Goal: Task Accomplishment & Management: Manage account settings

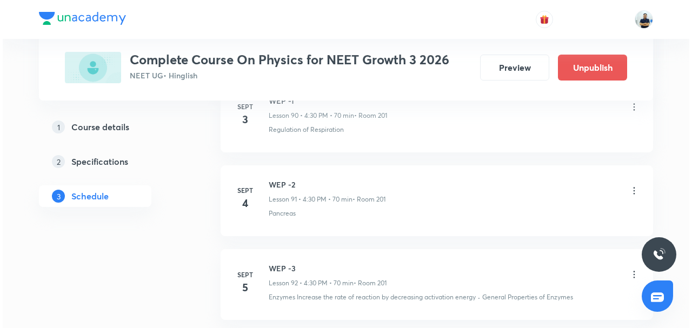
scroll to position [8221, 0]
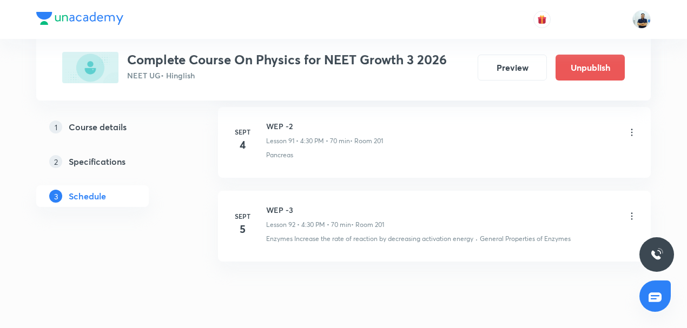
click at [632, 213] on icon at bounding box center [632, 216] width 2 height 7
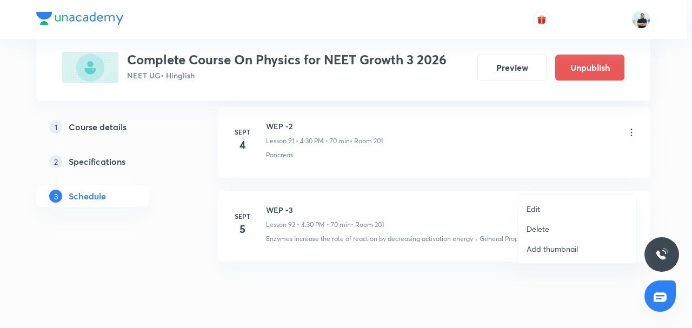
click at [540, 210] on p "Edit" at bounding box center [534, 208] width 14 height 11
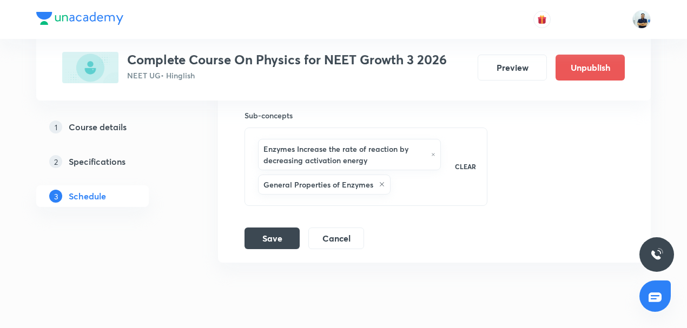
scroll to position [7921, 0]
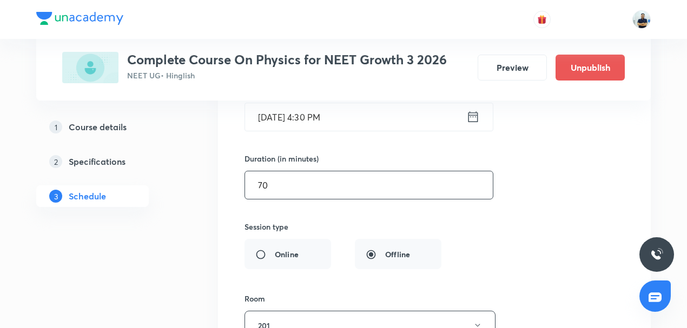
drag, startPoint x: 293, startPoint y: 151, endPoint x: 98, endPoint y: 158, distance: 194.8
type input "45"
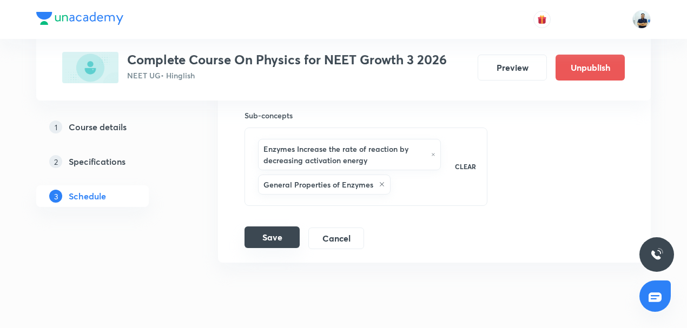
click at [270, 227] on button "Save" at bounding box center [271, 238] width 55 height 22
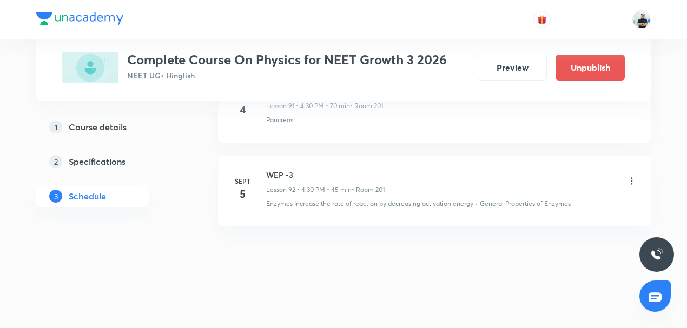
scroll to position [7725, 0]
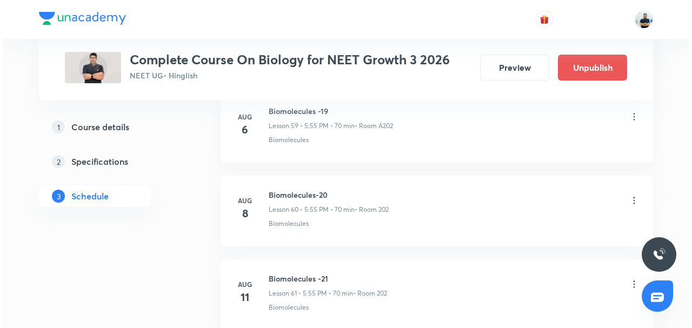
scroll to position [6635, 0]
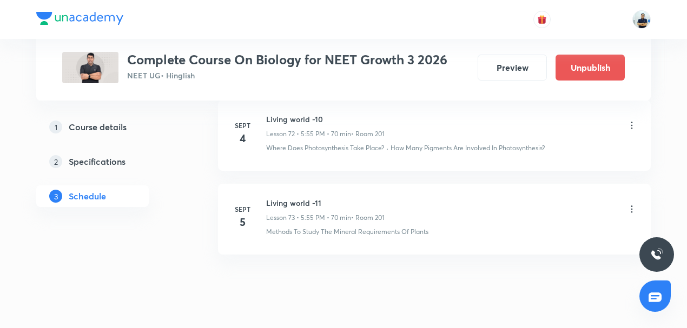
click at [630, 204] on icon at bounding box center [631, 209] width 11 height 11
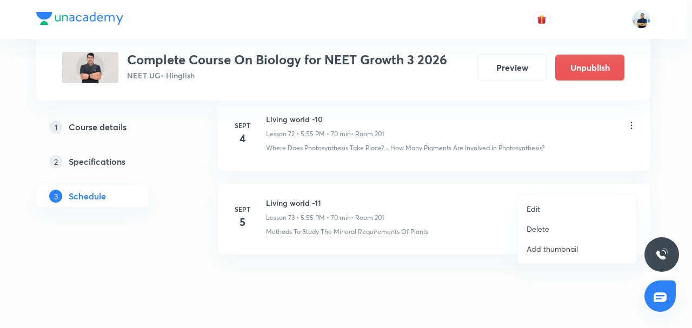
click at [545, 206] on li "Edit" at bounding box center [577, 209] width 118 height 20
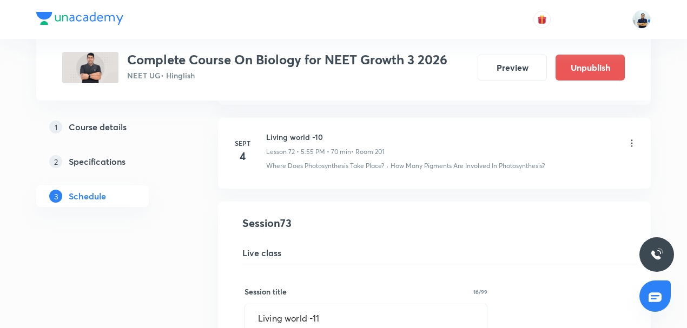
scroll to position [6312, 0]
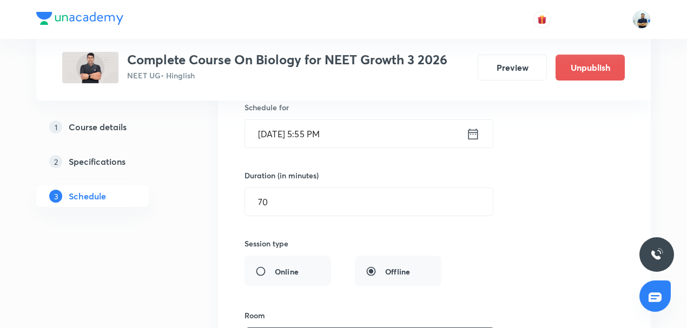
click at [320, 120] on input "Sept 5, 2025, 5:55 PM" at bounding box center [355, 134] width 221 height 28
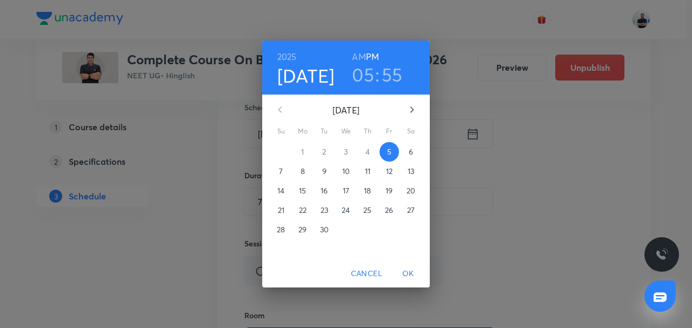
click at [395, 76] on h3 "55" at bounding box center [392, 74] width 21 height 23
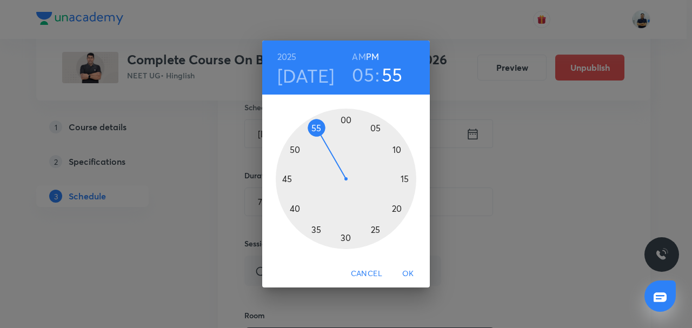
drag, startPoint x: 347, startPoint y: 234, endPoint x: 334, endPoint y: 250, distance: 20.8
click at [347, 235] on div at bounding box center [346, 179] width 141 height 141
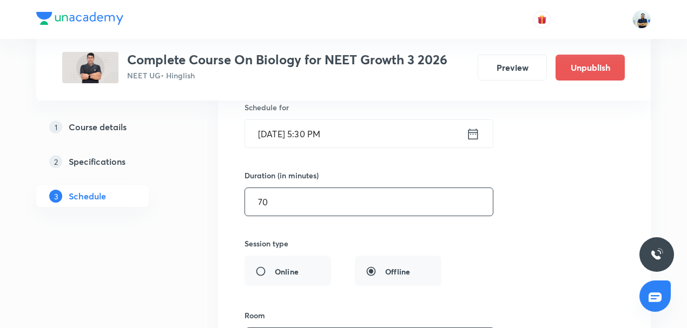
drag, startPoint x: 292, startPoint y: 178, endPoint x: 119, endPoint y: 179, distance: 173.1
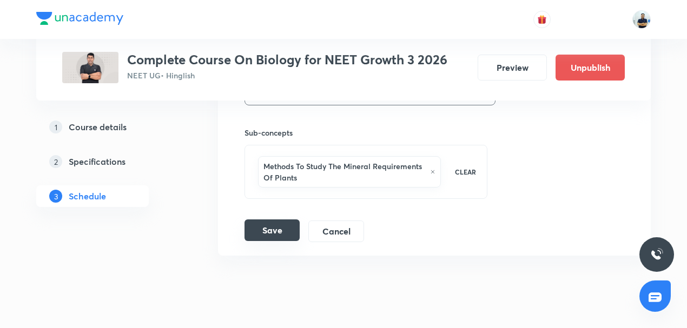
type input "45"
click at [275, 220] on button "Save" at bounding box center [271, 231] width 55 height 22
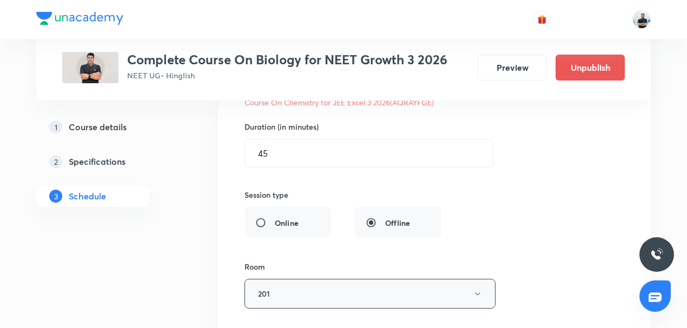
scroll to position [6381, 0]
click at [289, 277] on button "201" at bounding box center [369, 292] width 251 height 30
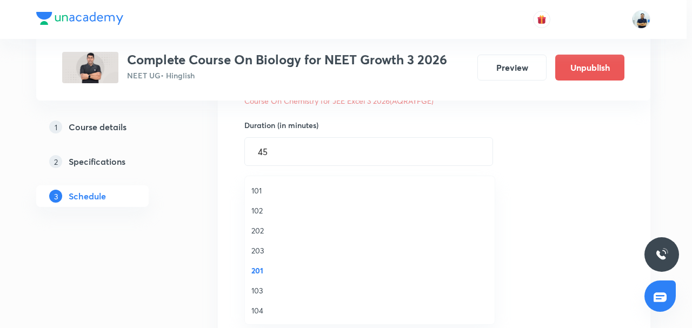
click at [266, 288] on span "103" at bounding box center [369, 290] width 237 height 11
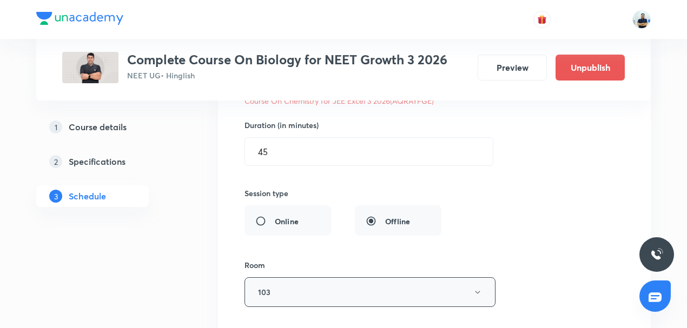
scroll to position [6582, 0]
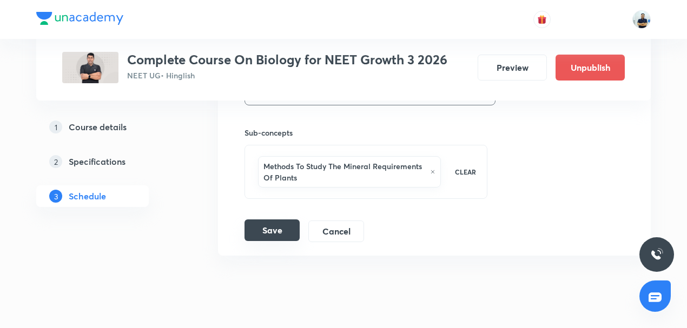
click at [267, 220] on button "Save" at bounding box center [271, 231] width 55 height 22
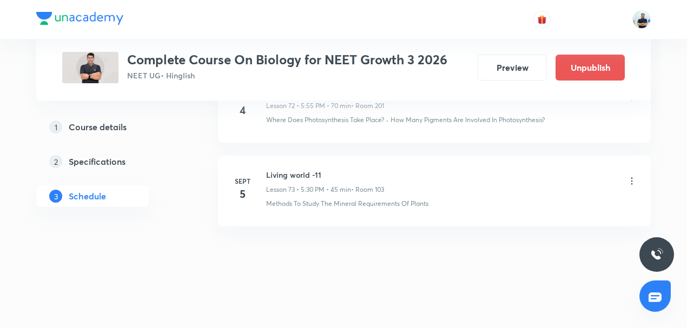
scroll to position [6139, 0]
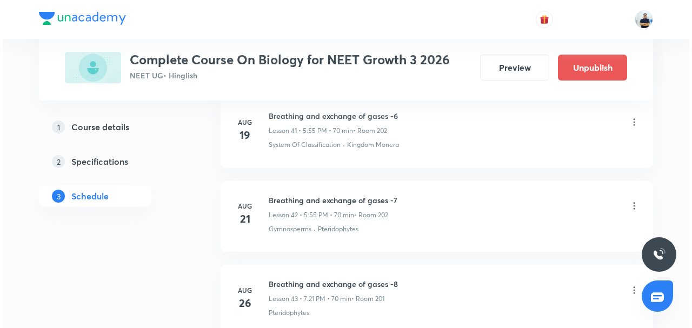
scroll to position [4381, 0]
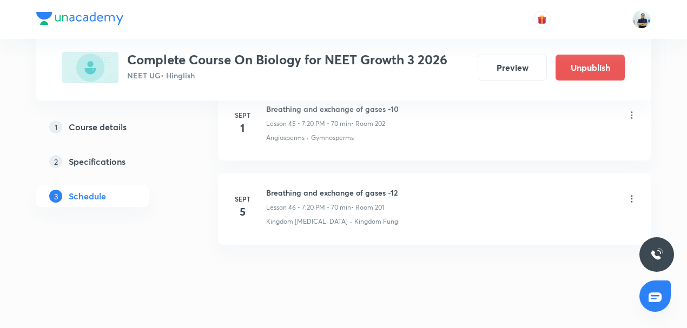
click at [632, 194] on icon at bounding box center [631, 199] width 11 height 11
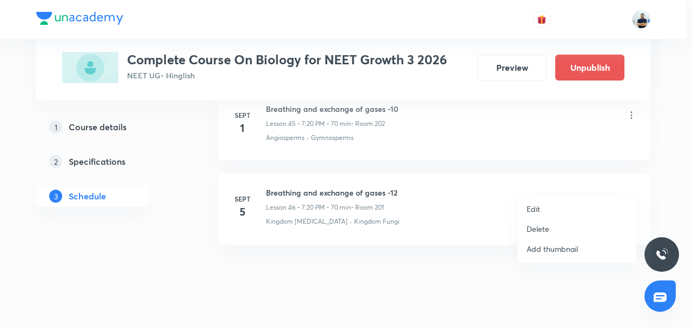
click at [529, 208] on p "Edit" at bounding box center [534, 208] width 14 height 11
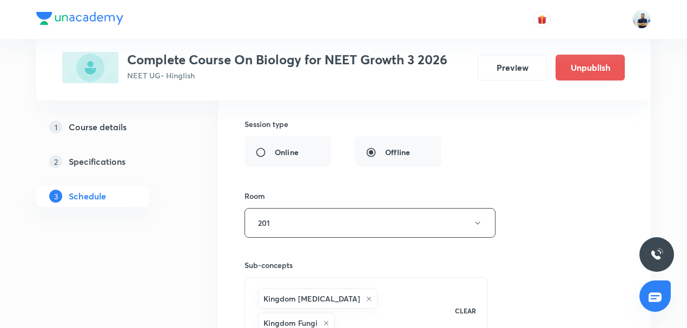
scroll to position [4046, 0]
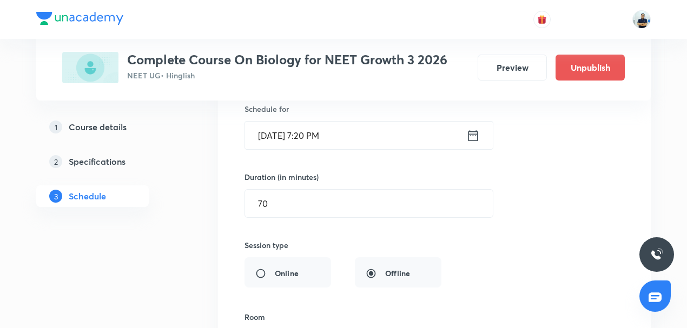
click at [308, 122] on input "[DATE] 7:20 PM" at bounding box center [355, 136] width 221 height 28
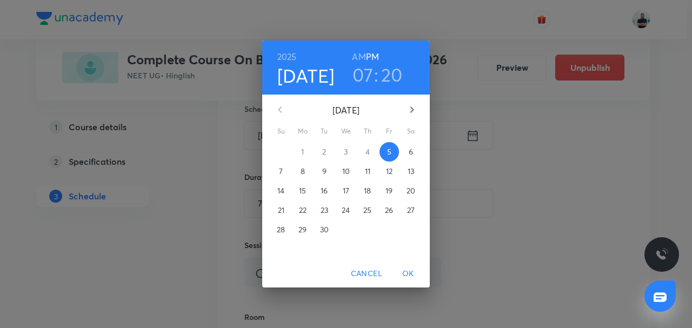
click at [369, 73] on h3 "07" at bounding box center [363, 74] width 21 height 23
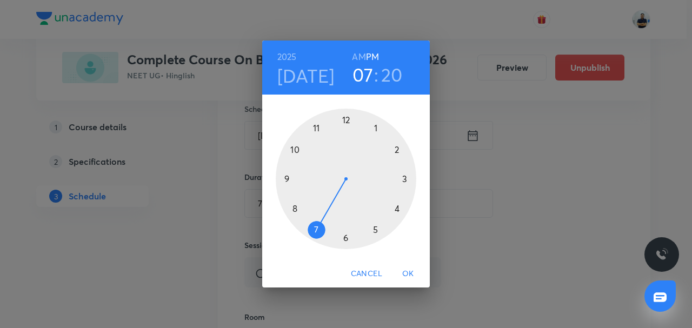
click at [346, 239] on div at bounding box center [346, 179] width 141 height 141
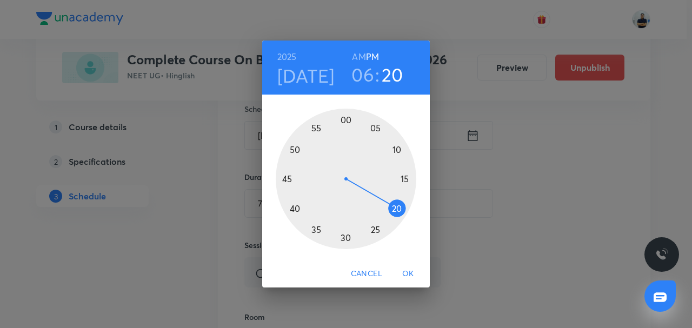
click at [346, 239] on div at bounding box center [346, 179] width 141 height 141
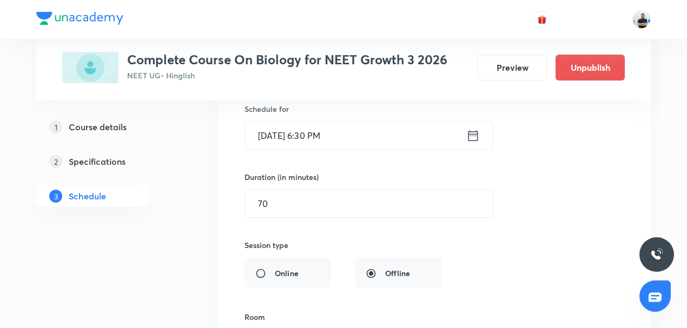
drag, startPoint x: 185, startPoint y: 184, endPoint x: 162, endPoint y: 183, distance: 22.7
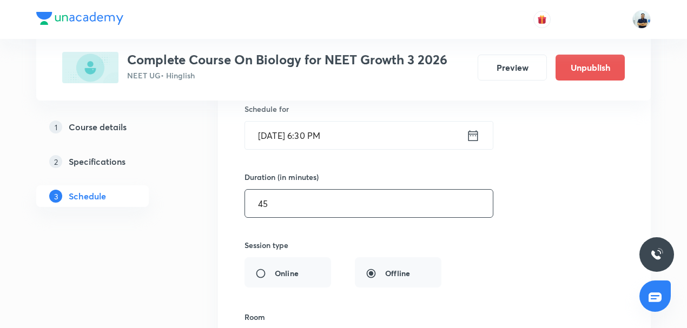
scroll to position [4299, 0]
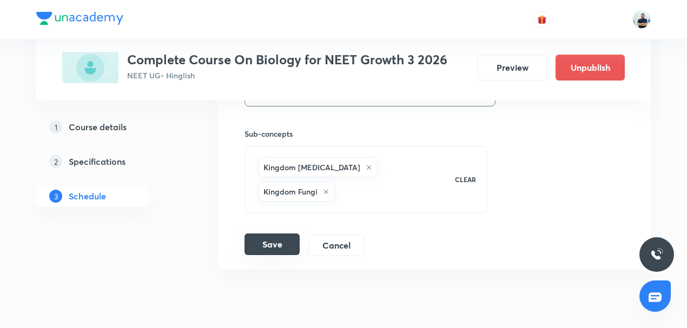
type input "45"
click at [277, 234] on button "Save" at bounding box center [271, 245] width 55 height 22
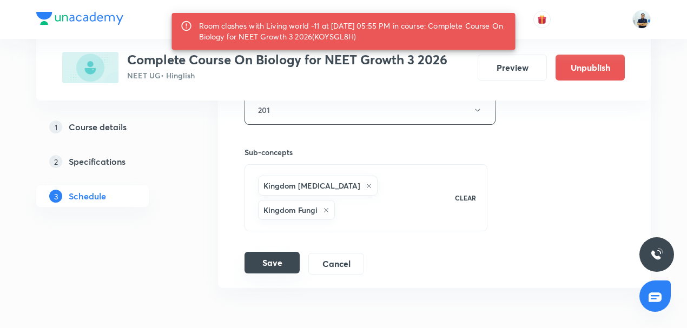
click at [277, 252] on button "Save" at bounding box center [271, 263] width 55 height 22
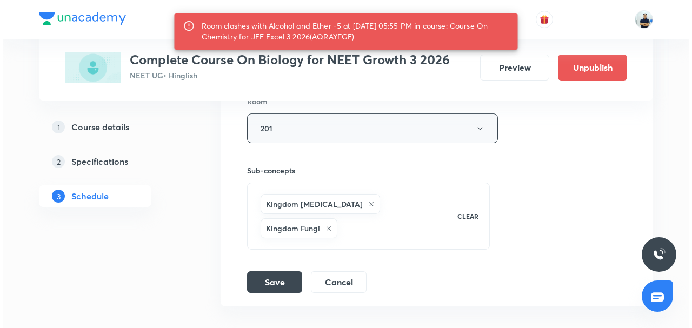
scroll to position [4265, 0]
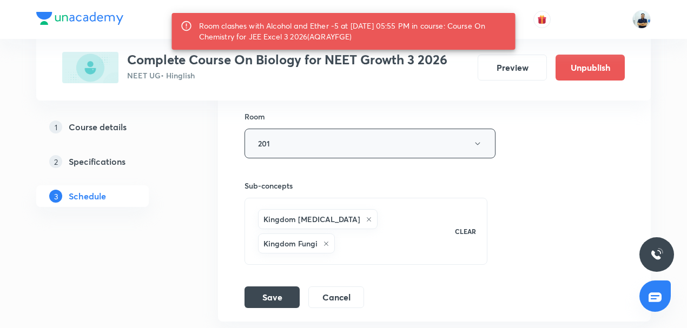
click at [288, 131] on button "201" at bounding box center [369, 144] width 251 height 30
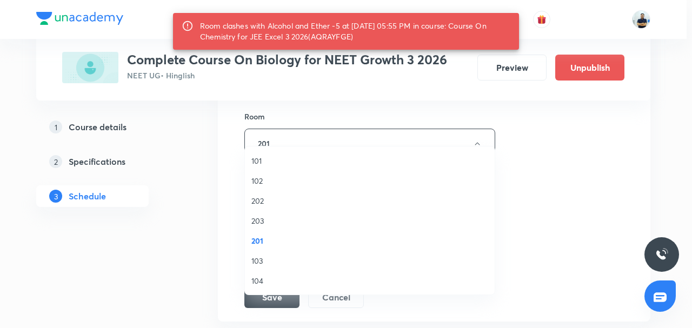
scroll to position [200, 0]
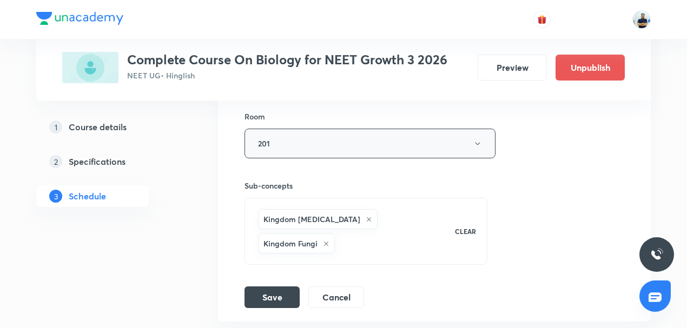
click at [272, 129] on button "201" at bounding box center [369, 144] width 251 height 30
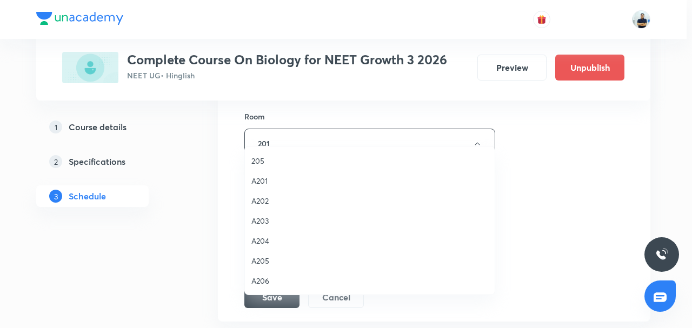
click at [268, 162] on span "205" at bounding box center [369, 160] width 237 height 11
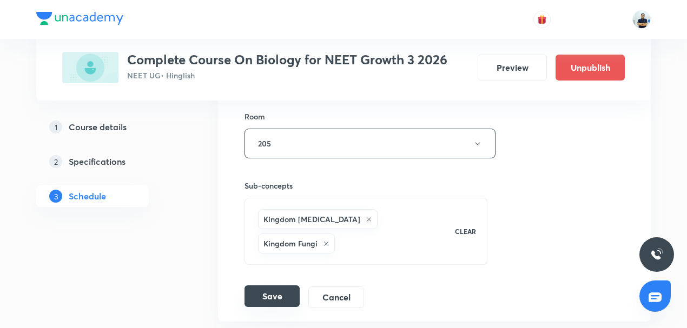
click at [280, 286] on button "Save" at bounding box center [271, 297] width 55 height 22
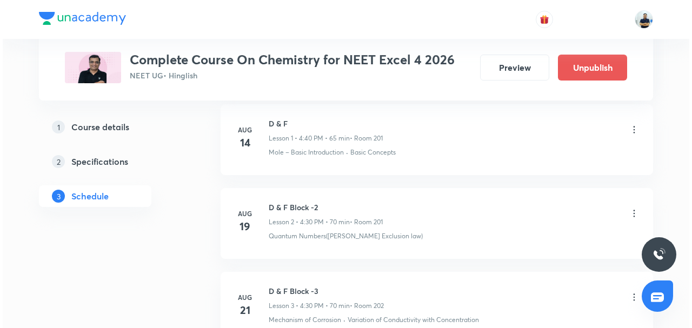
scroll to position [1206, 0]
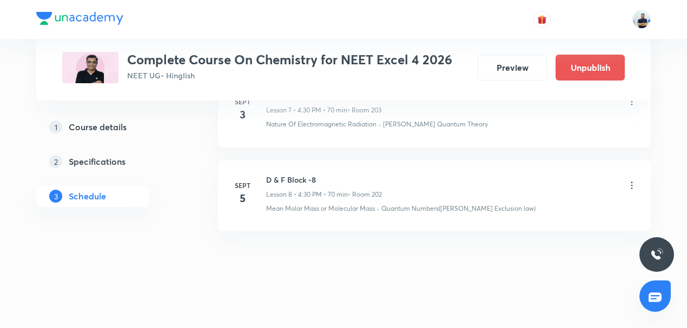
click at [627, 180] on icon at bounding box center [631, 185] width 11 height 11
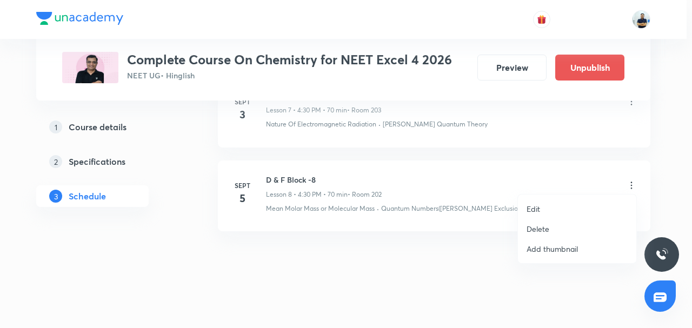
click at [545, 208] on li "Edit" at bounding box center [577, 209] width 118 height 20
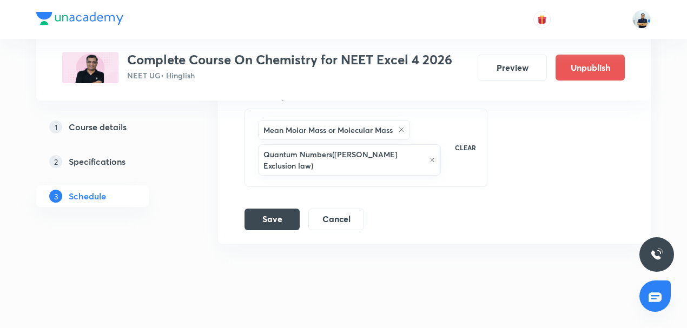
scroll to position [895, 0]
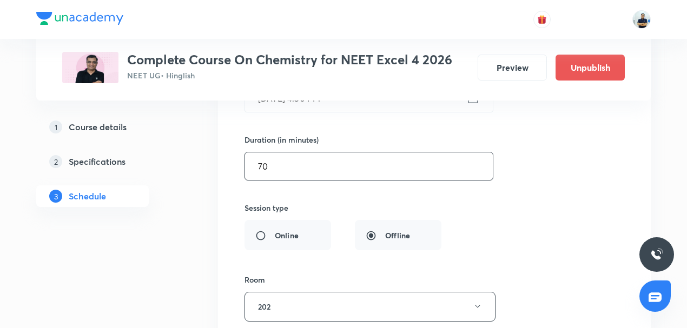
drag, startPoint x: 296, startPoint y: 159, endPoint x: 145, endPoint y: 160, distance: 151.4
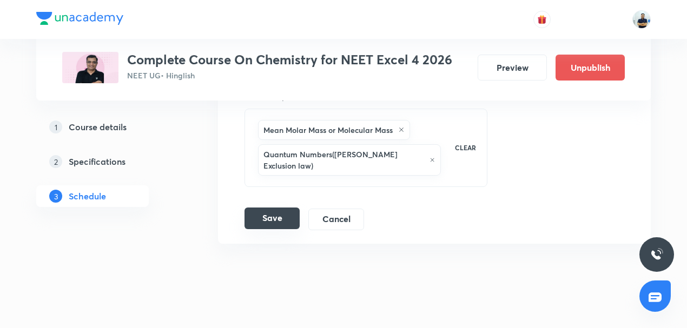
type input "45"
click at [264, 208] on button "Save" at bounding box center [271, 219] width 55 height 22
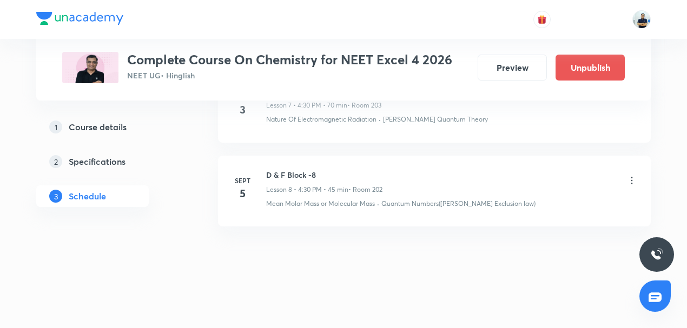
scroll to position [710, 0]
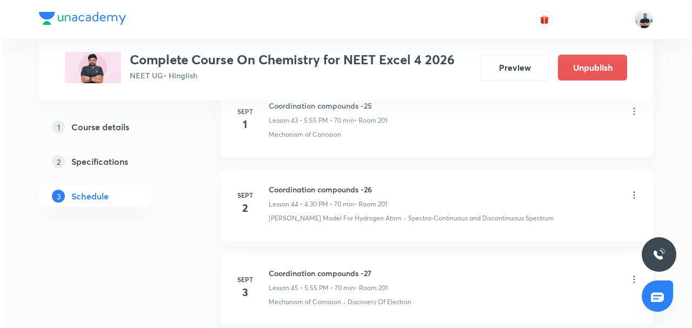
scroll to position [4464, 0]
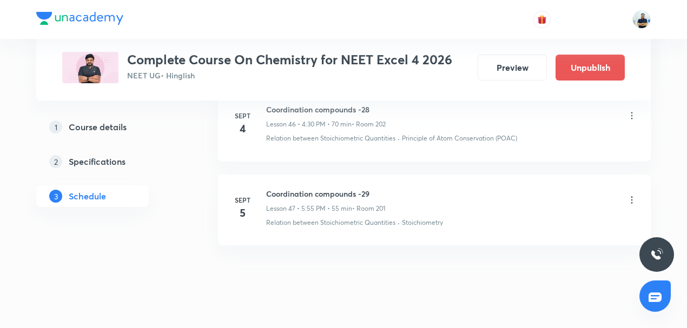
click at [627, 195] on icon at bounding box center [631, 200] width 11 height 11
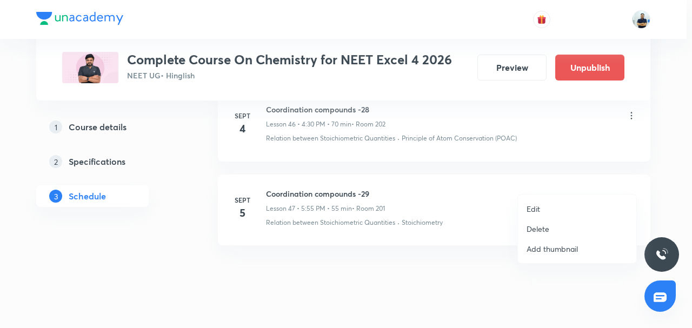
click at [527, 208] on p "Edit" at bounding box center [534, 208] width 14 height 11
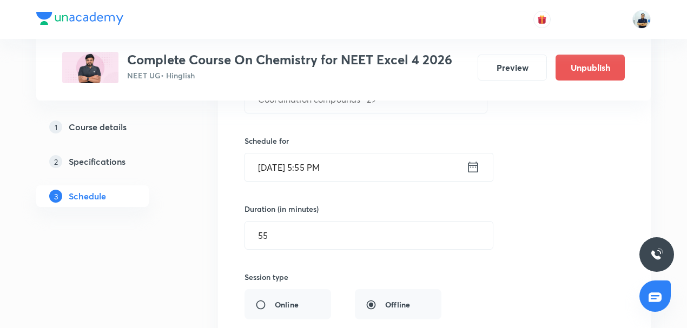
scroll to position [4095, 0]
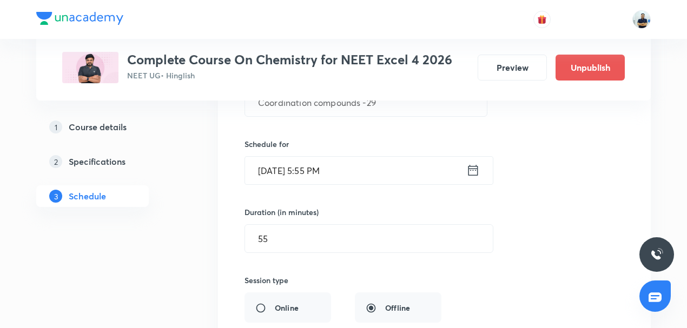
click at [325, 157] on input "Sept 5, 2025, 5:55 PM" at bounding box center [355, 171] width 221 height 28
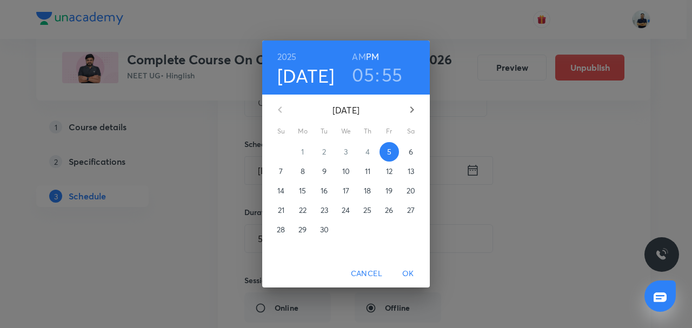
click at [383, 67] on h3 "55" at bounding box center [392, 74] width 21 height 23
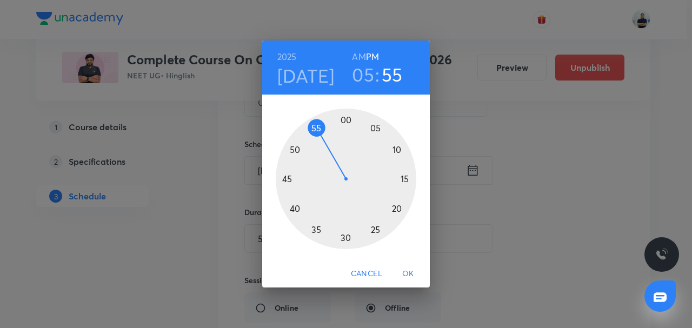
click at [347, 229] on div at bounding box center [346, 179] width 141 height 141
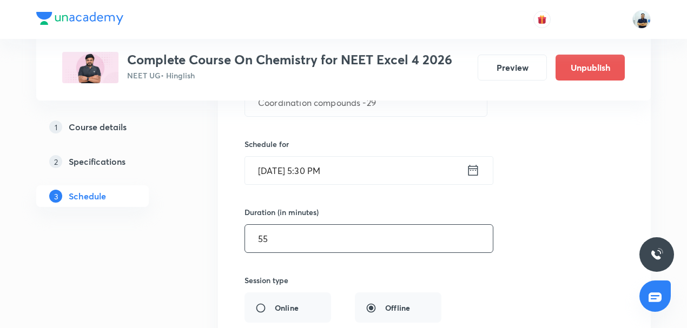
drag, startPoint x: 300, startPoint y: 221, endPoint x: 112, endPoint y: 220, distance: 187.1
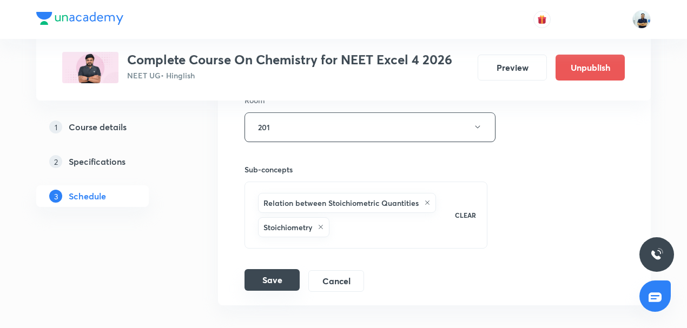
type input "45"
click at [265, 269] on button "Save" at bounding box center [271, 280] width 55 height 22
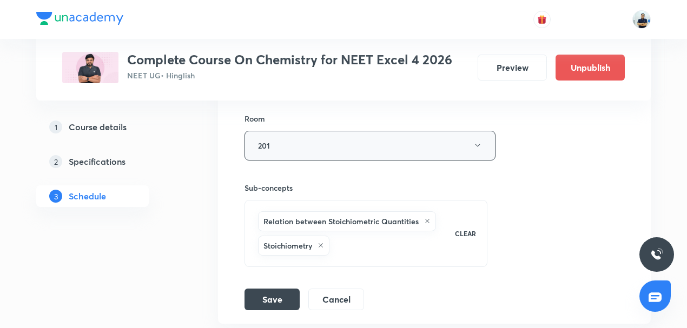
click at [299, 131] on button "201" at bounding box center [369, 146] width 251 height 30
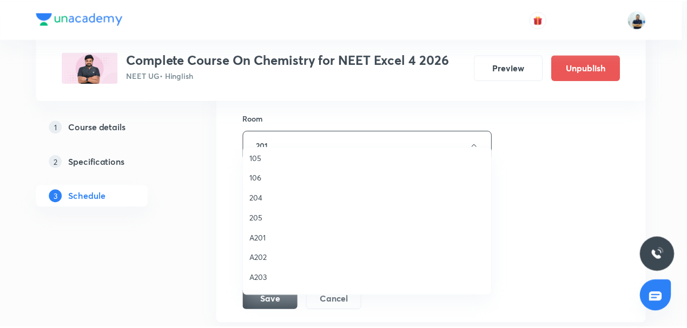
scroll to position [142, 0]
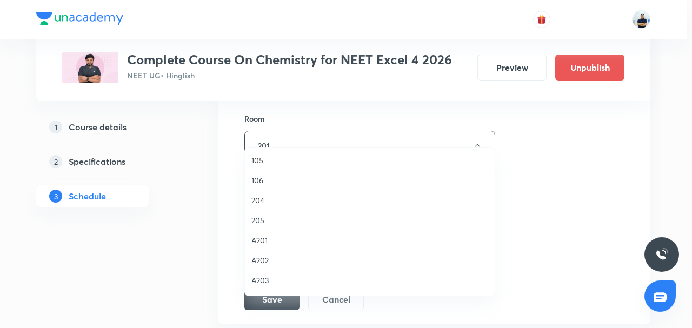
click at [272, 200] on span "204" at bounding box center [369, 200] width 237 height 11
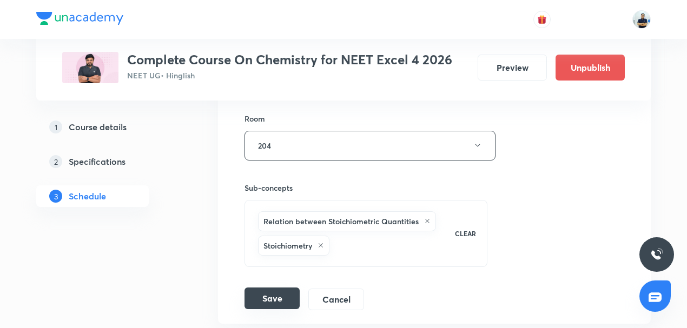
click at [278, 288] on button "Save" at bounding box center [271, 299] width 55 height 22
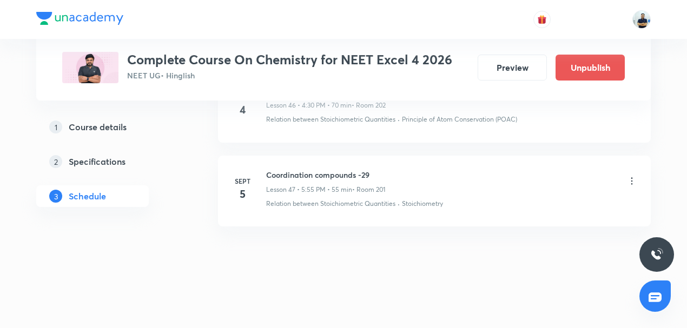
scroll to position [3969, 0]
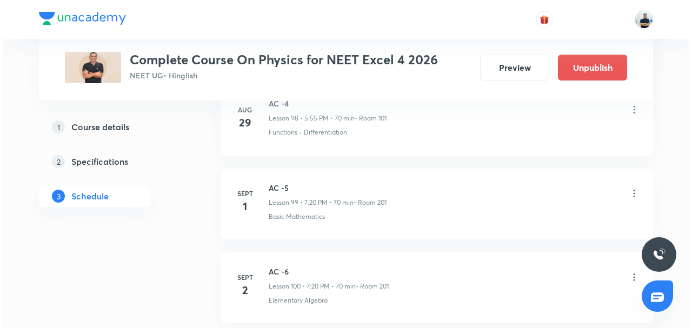
scroll to position [9144, 0]
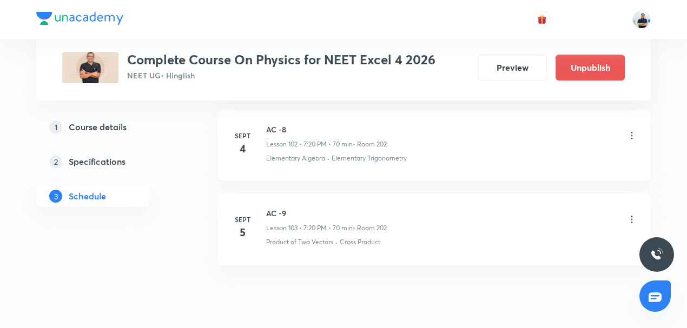
click at [631, 214] on icon at bounding box center [631, 219] width 11 height 11
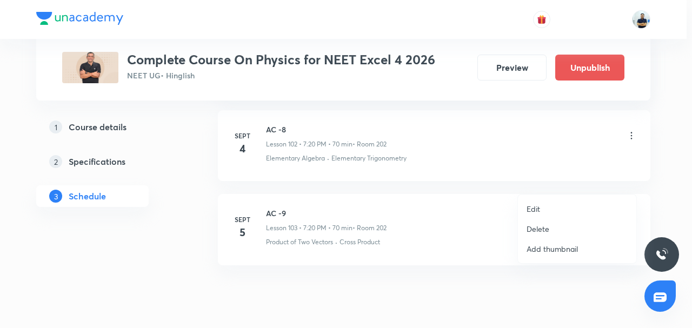
click at [533, 213] on p "Edit" at bounding box center [534, 208] width 14 height 11
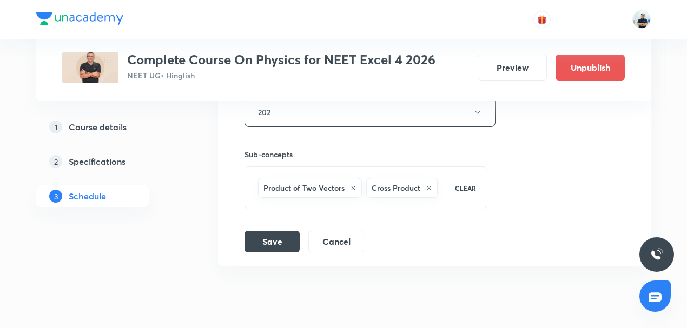
scroll to position [8809, 0]
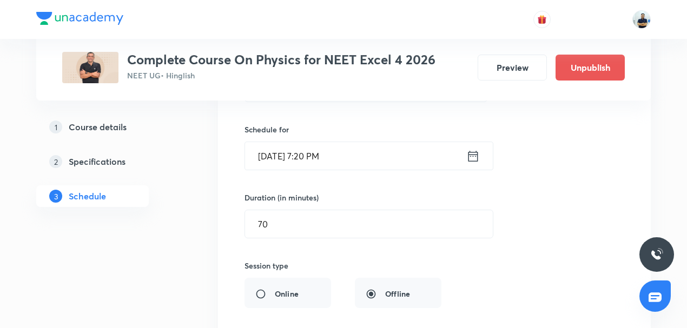
click at [304, 142] on input "[DATE] 7:20 PM" at bounding box center [355, 156] width 221 height 28
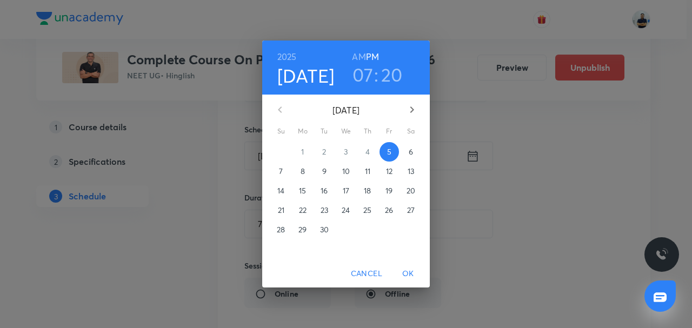
click at [363, 83] on h3 "07" at bounding box center [363, 74] width 21 height 23
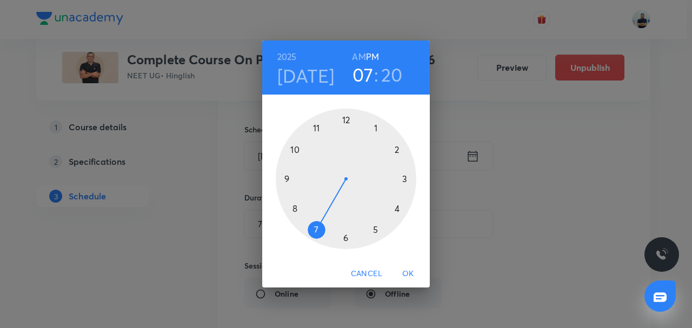
click at [349, 238] on div at bounding box center [346, 179] width 141 height 141
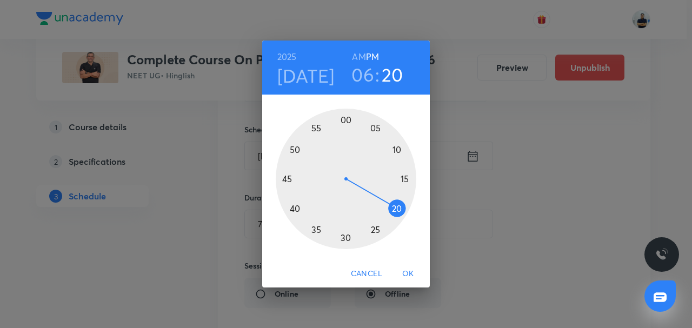
click at [346, 240] on div at bounding box center [346, 179] width 141 height 141
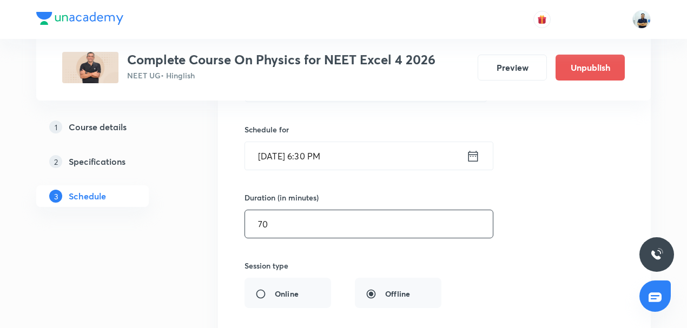
drag, startPoint x: 280, startPoint y: 188, endPoint x: 120, endPoint y: 187, distance: 159.6
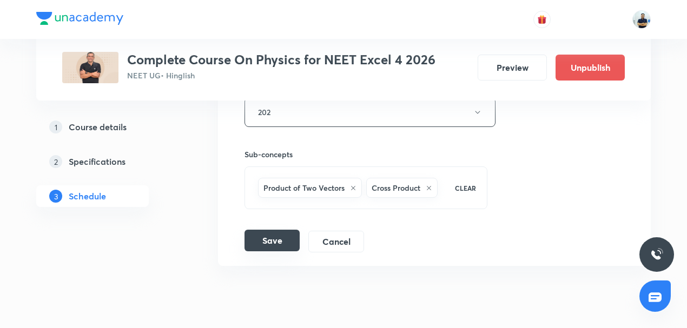
type input "45"
click at [281, 230] on button "Save" at bounding box center [271, 241] width 55 height 22
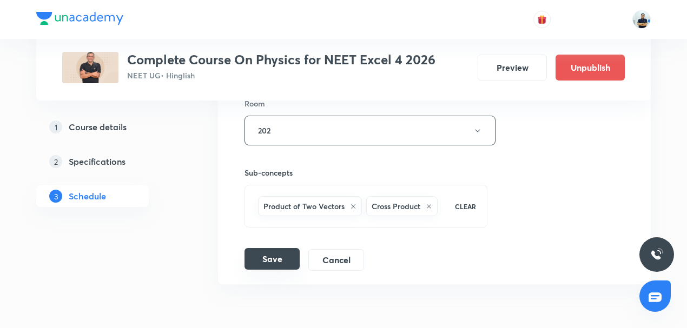
click at [260, 248] on button "Save" at bounding box center [271, 259] width 55 height 22
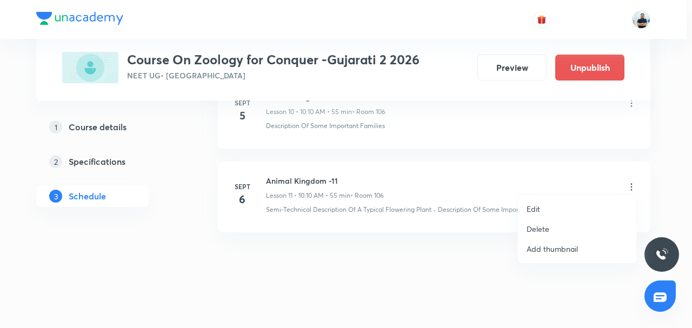
click at [542, 206] on li "Edit" at bounding box center [577, 209] width 118 height 20
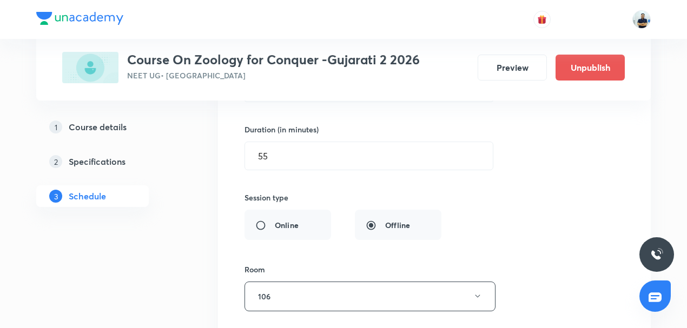
scroll to position [904, 0]
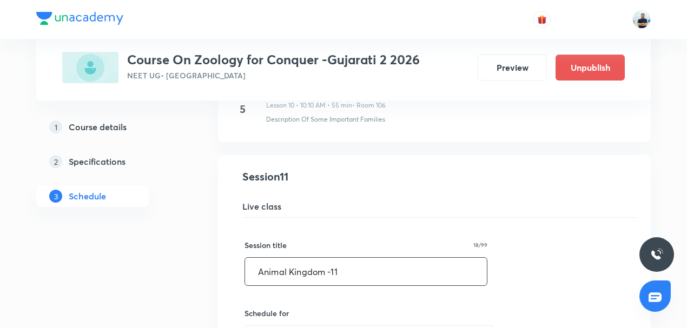
drag, startPoint x: 366, startPoint y: 266, endPoint x: 162, endPoint y: 248, distance: 205.3
paste input "Structural Organisation in animal"
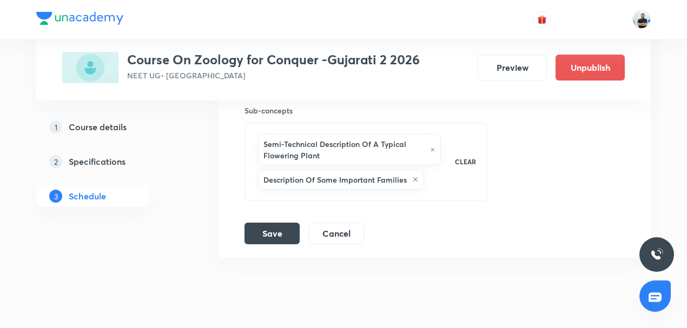
scroll to position [1409, 0]
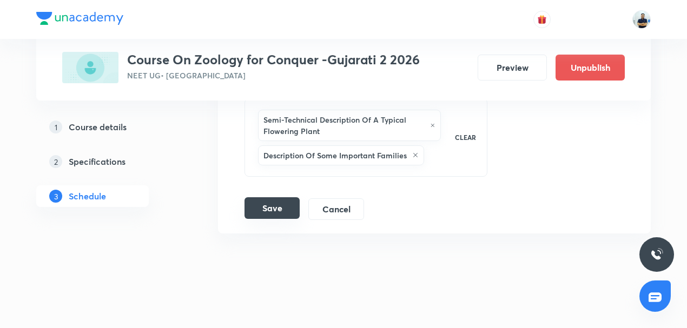
type input "Structural Organisation in animal -1"
click at [283, 202] on button "Save" at bounding box center [271, 208] width 55 height 22
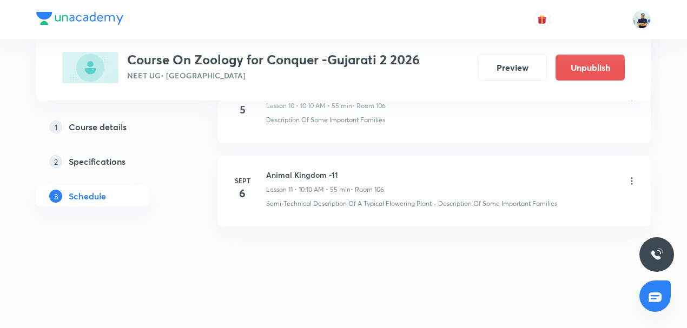
scroll to position [960, 0]
